Goal: Task Accomplishment & Management: Manage account settings

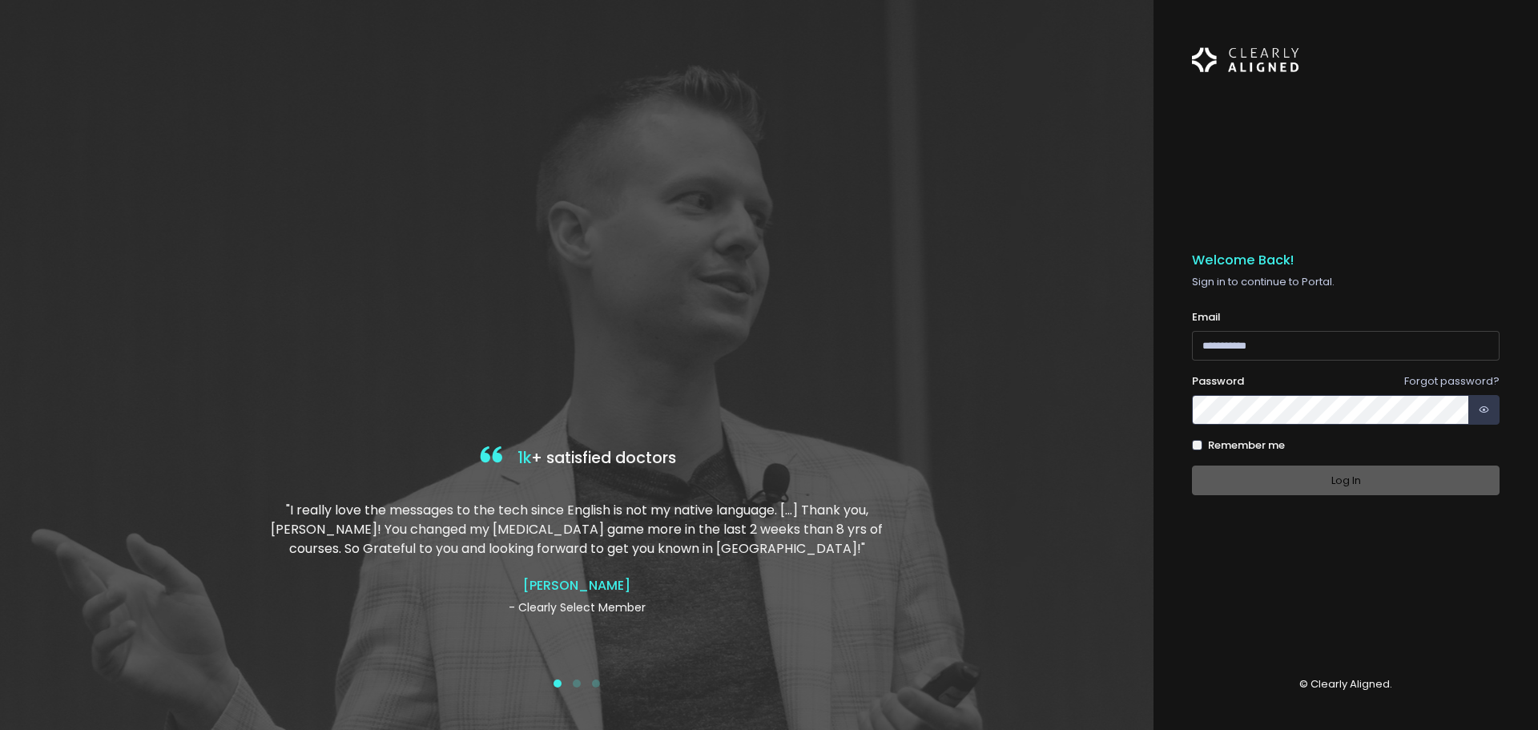
type input "**********"
click at [1234, 448] on label "Remember me" at bounding box center [1246, 445] width 77 height 16
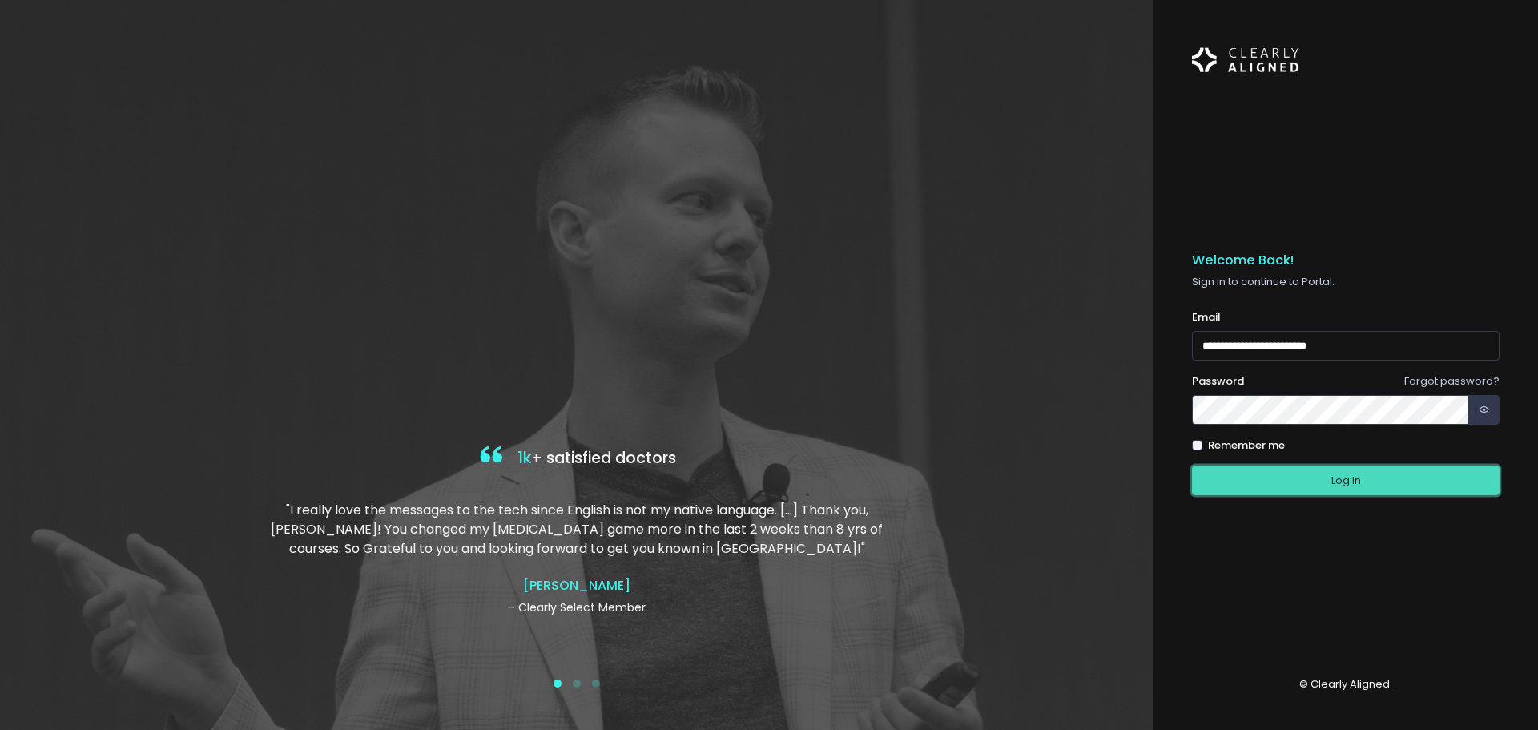
click at [1269, 478] on button "Log In" at bounding box center [1346, 480] width 308 height 30
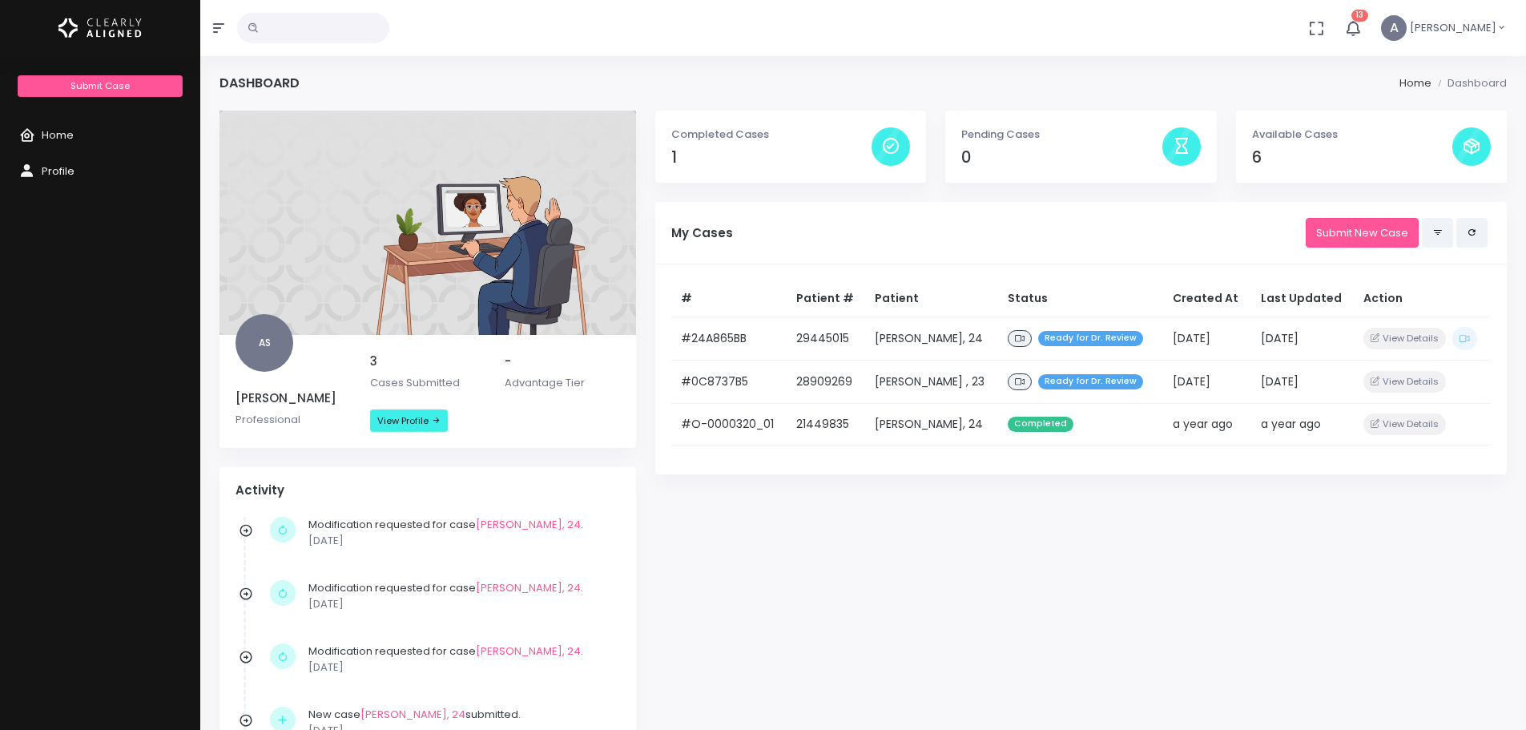
click at [1195, 650] on div "Completed Cases 1 Pending Cases 0 Available Cases 6 My Cases Submit New Case # …" at bounding box center [1081, 525] width 871 height 828
click at [61, 119] on link "Home" at bounding box center [100, 136] width 200 height 36
click at [69, 119] on link "Home" at bounding box center [100, 136] width 200 height 36
click at [54, 136] on span "Home" at bounding box center [58, 134] width 32 height 15
click at [54, 169] on span "Profile" at bounding box center [58, 170] width 33 height 15
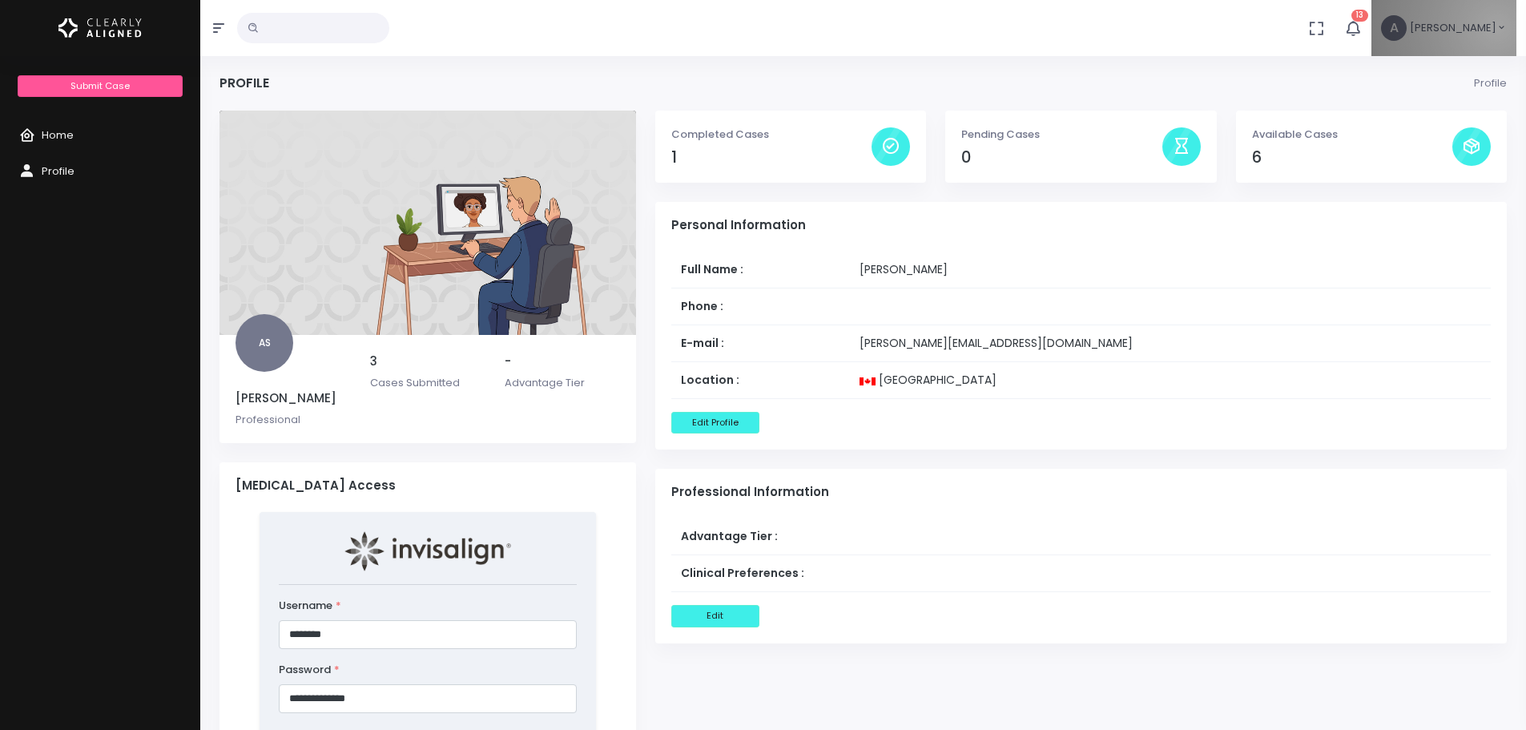
click at [1495, 26] on span "[PERSON_NAME]" at bounding box center [1453, 28] width 86 height 16
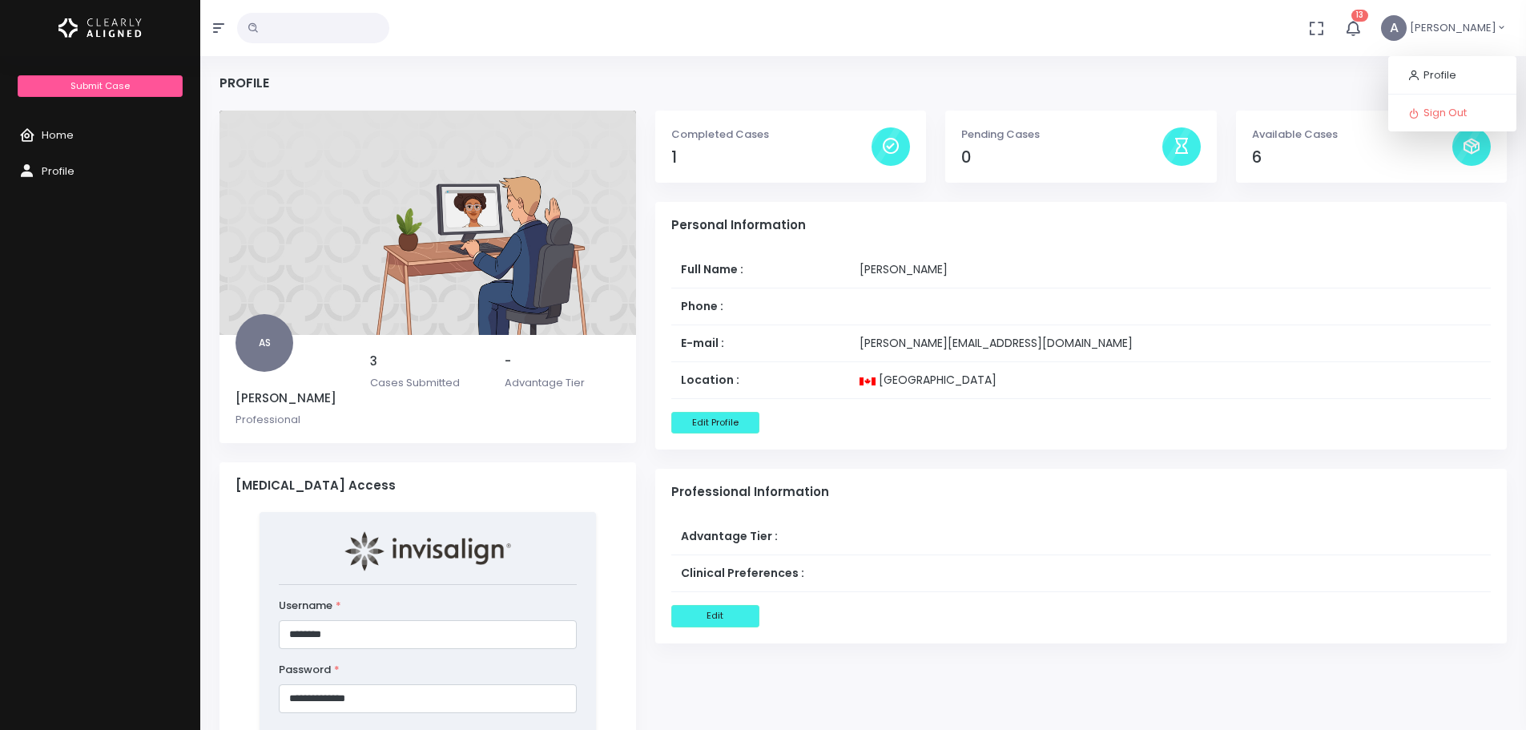
click at [1495, 26] on span "[PERSON_NAME]" at bounding box center [1453, 28] width 86 height 16
click at [1324, 26] on button "button" at bounding box center [1315, 28] width 37 height 56
click at [94, 25] on img at bounding box center [99, 28] width 83 height 34
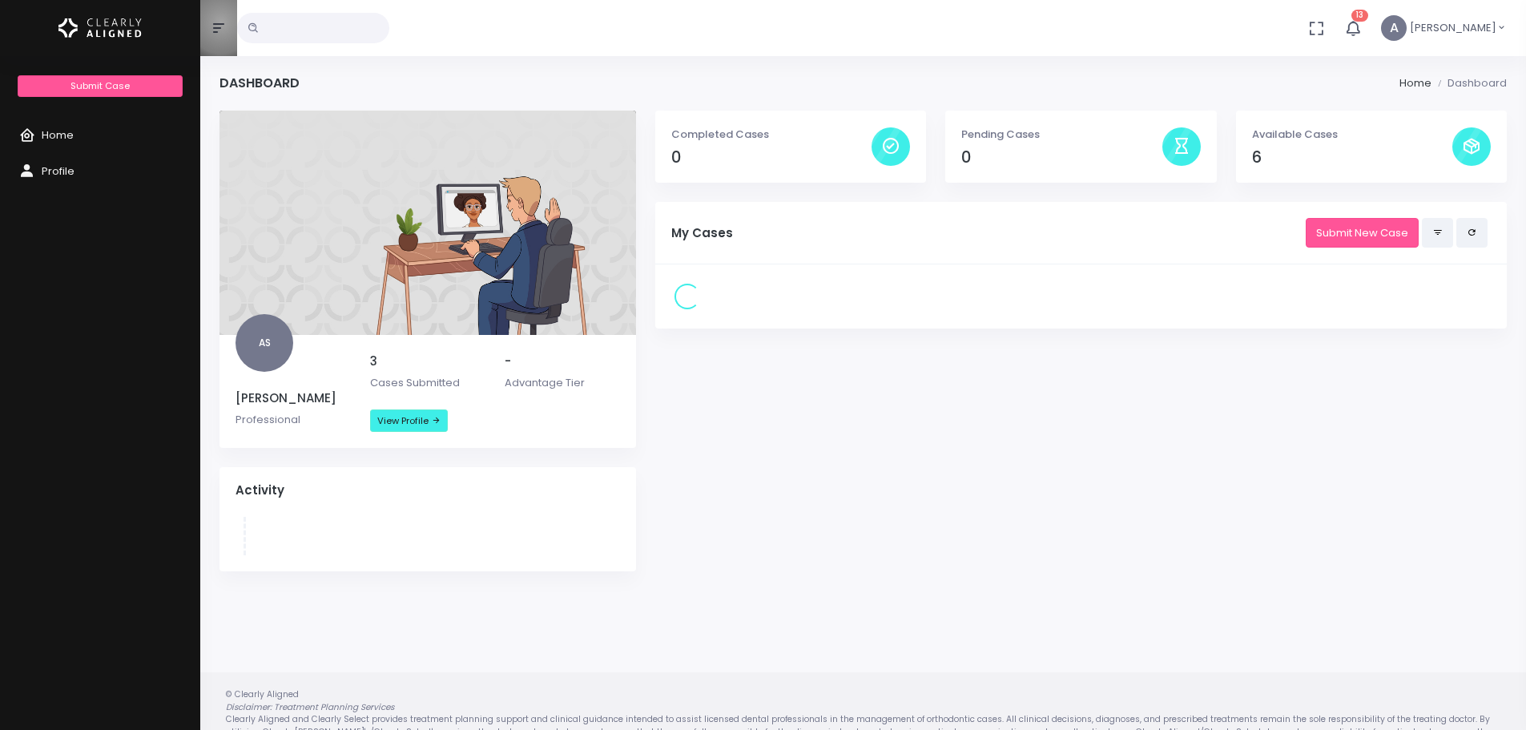
click at [221, 22] on icon "button" at bounding box center [218, 28] width 11 height 13
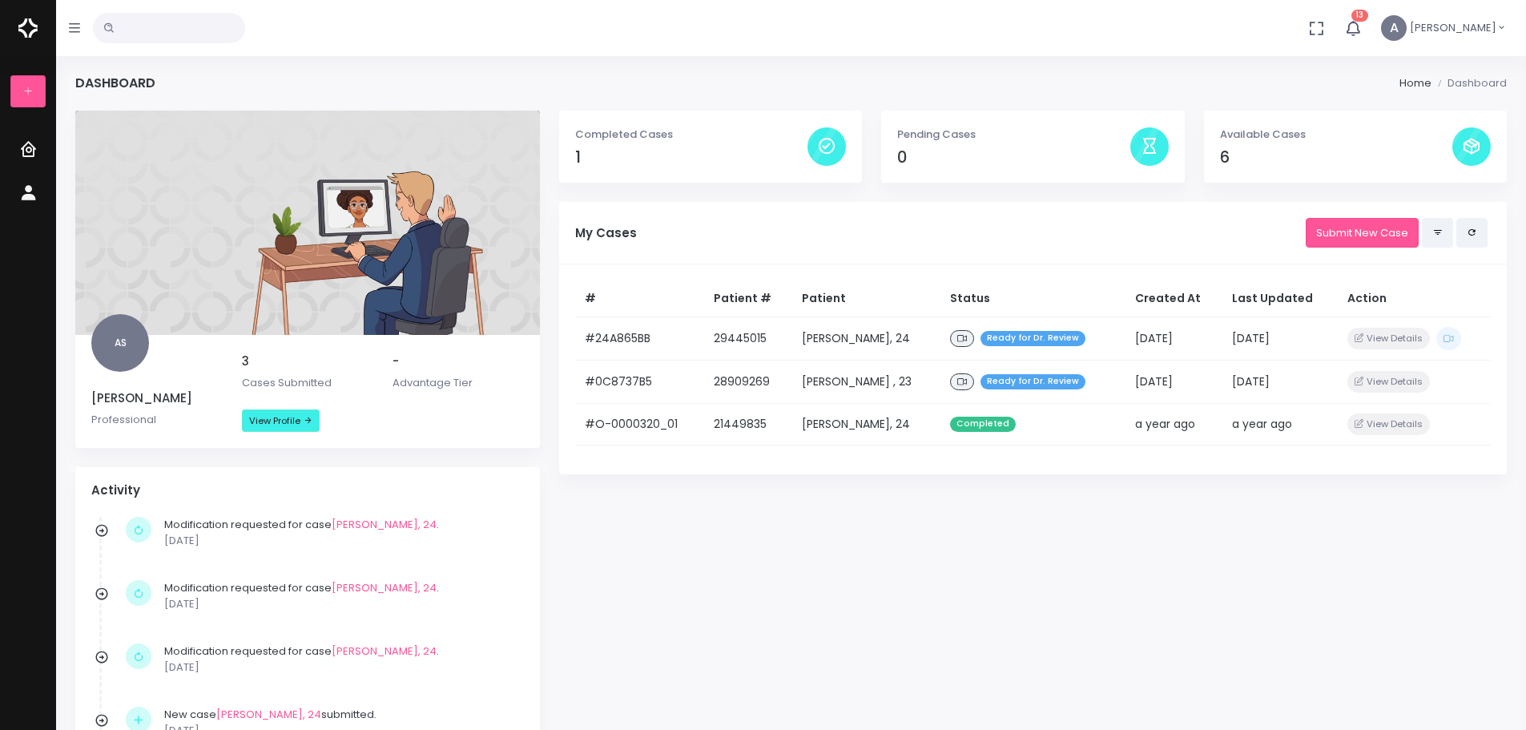
click at [74, 28] on icon "button" at bounding box center [74, 28] width 11 height 10
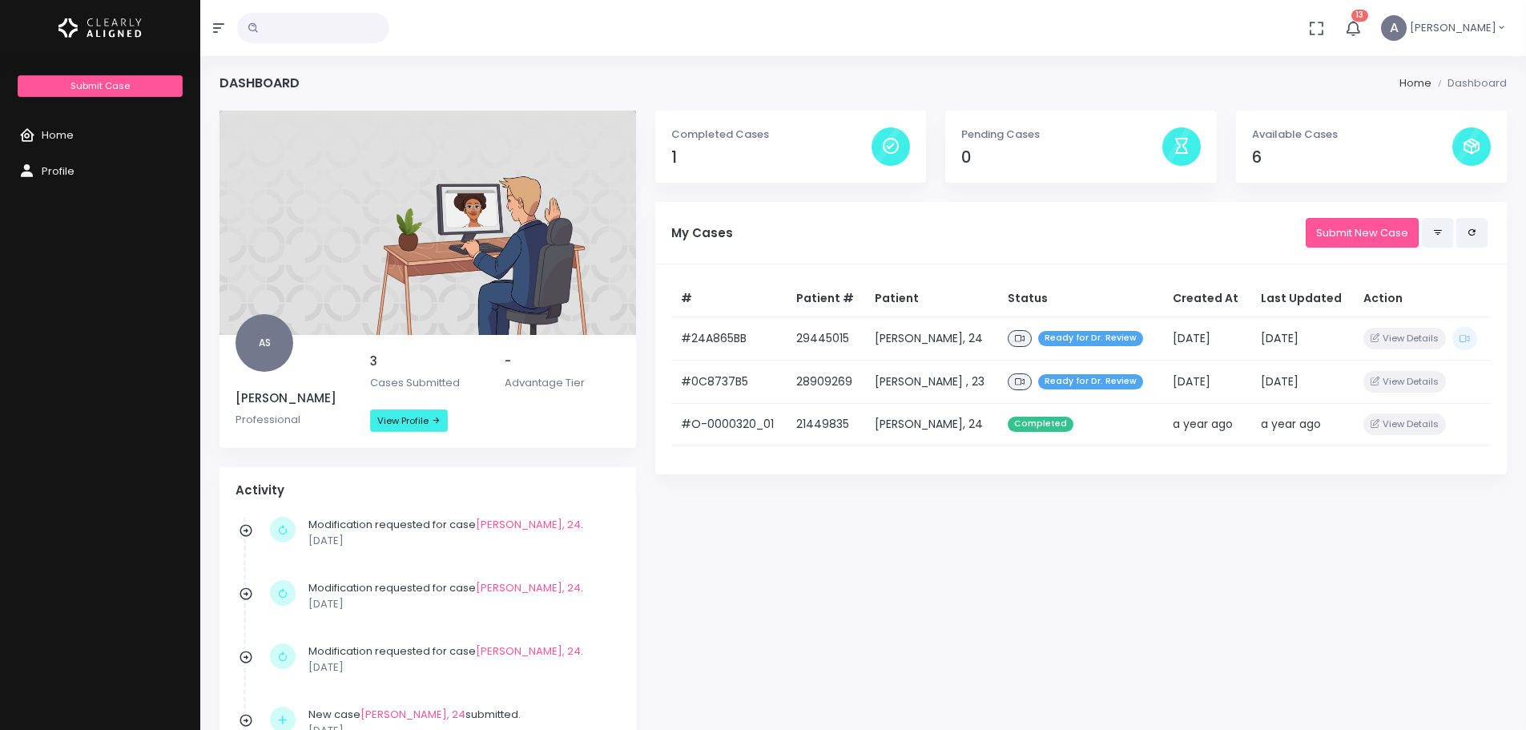
click at [959, 661] on div "Completed Cases 1 Pending Cases 0 Available Cases 6 My Cases Submit New Case # …" at bounding box center [1081, 525] width 871 height 828
click at [108, 31] on img at bounding box center [99, 28] width 83 height 34
